Goal: Check status: Check status

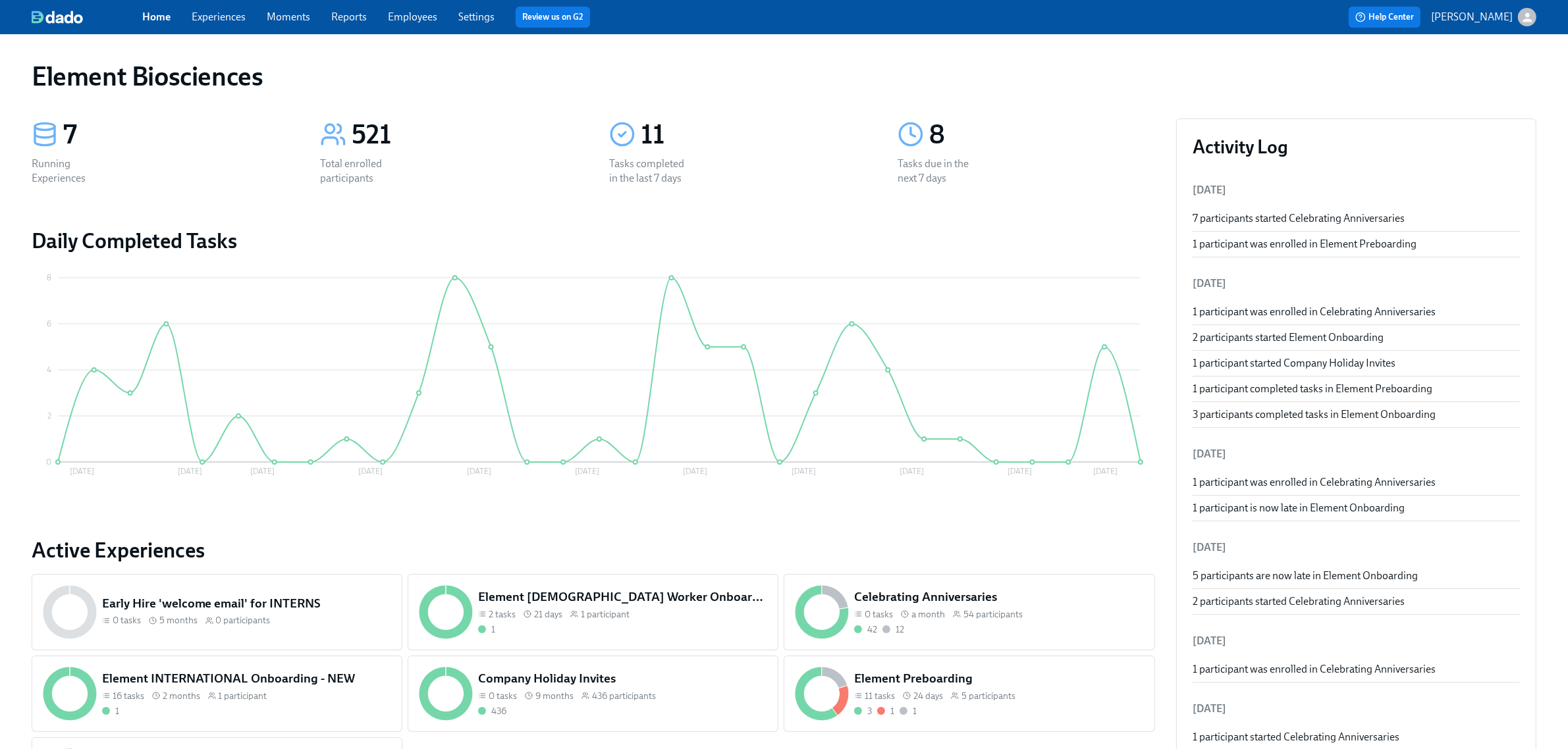
click at [394, 14] on link "Employees" at bounding box center [412, 17] width 49 height 13
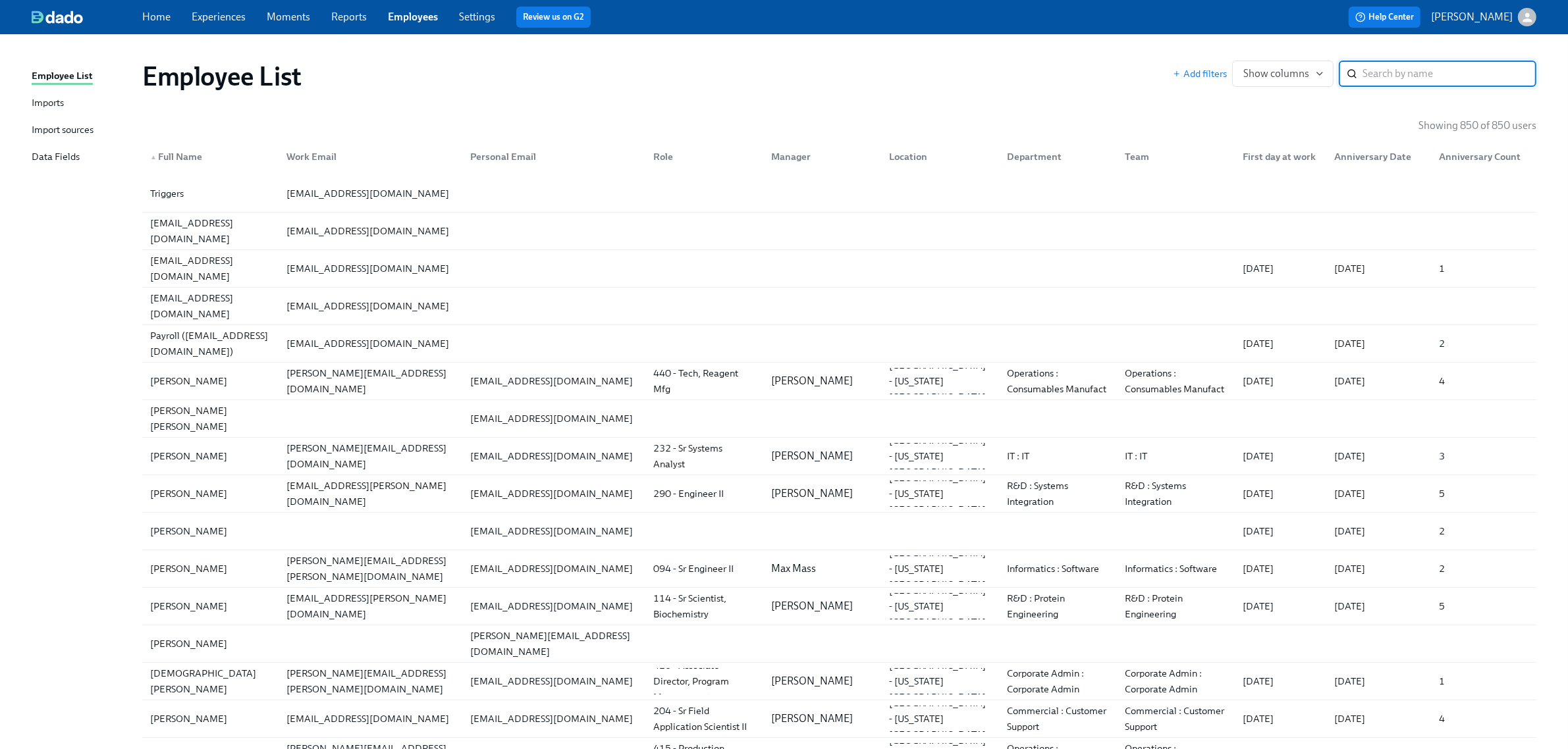
click at [63, 106] on div "Imports" at bounding box center [48, 103] width 32 height 16
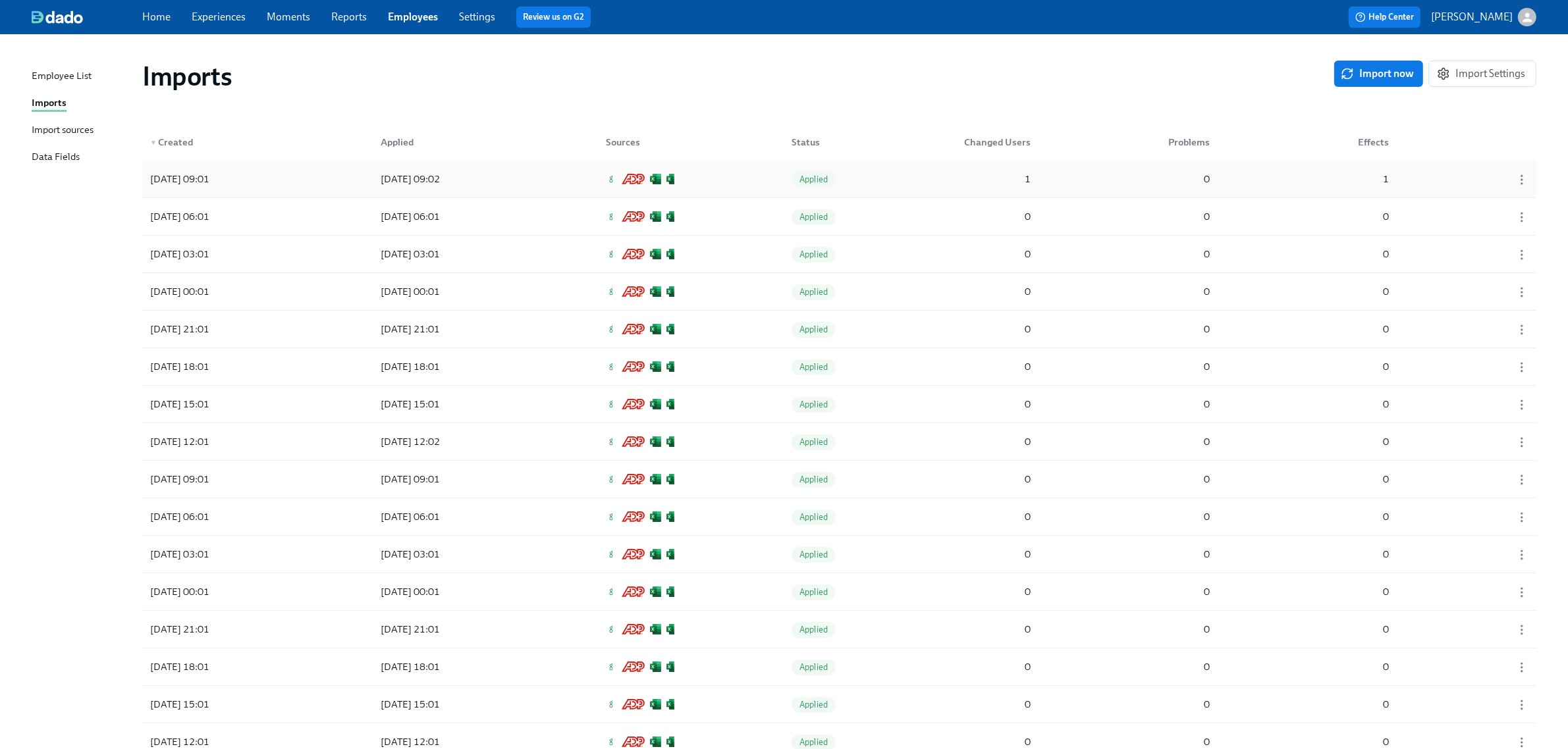
click at [507, 186] on div "[DATE] 09:01 [DATE] 09:02 Applied 1 0 1" at bounding box center [839, 179] width 1395 height 37
